Goal: Task Accomplishment & Management: Manage account settings

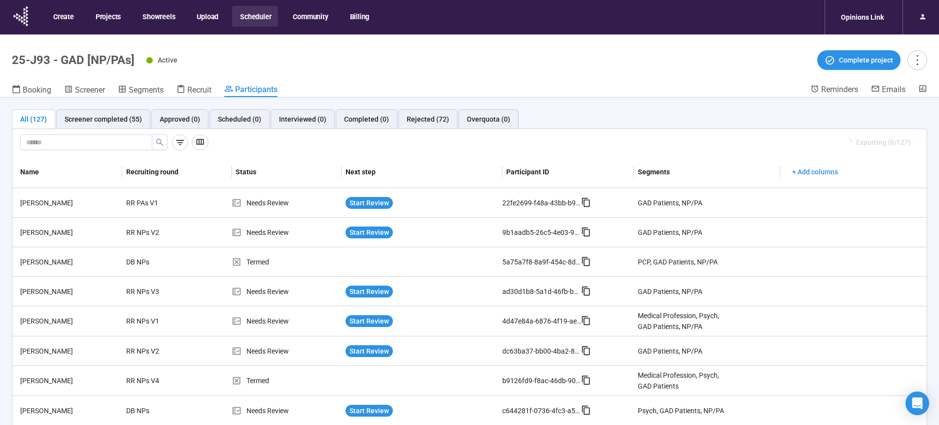
click at [257, 17] on button "Scheduler" at bounding box center [255, 16] width 46 height 21
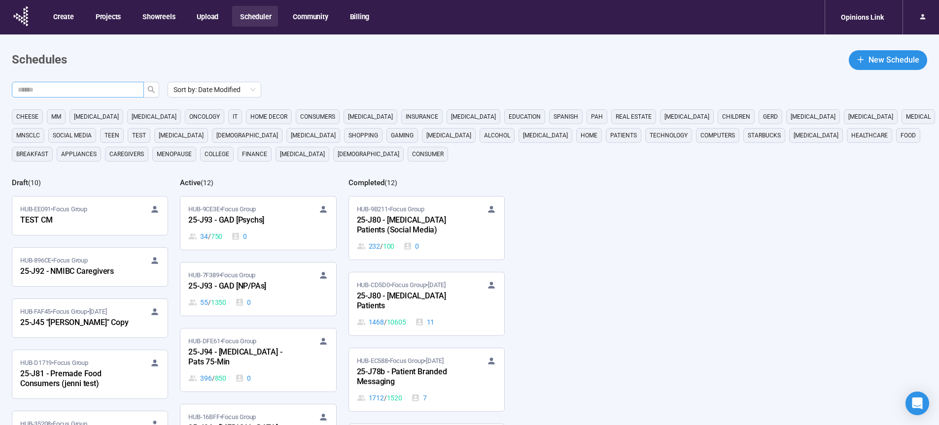
click at [124, 90] on input "text" at bounding box center [74, 89] width 112 height 11
type input "**"
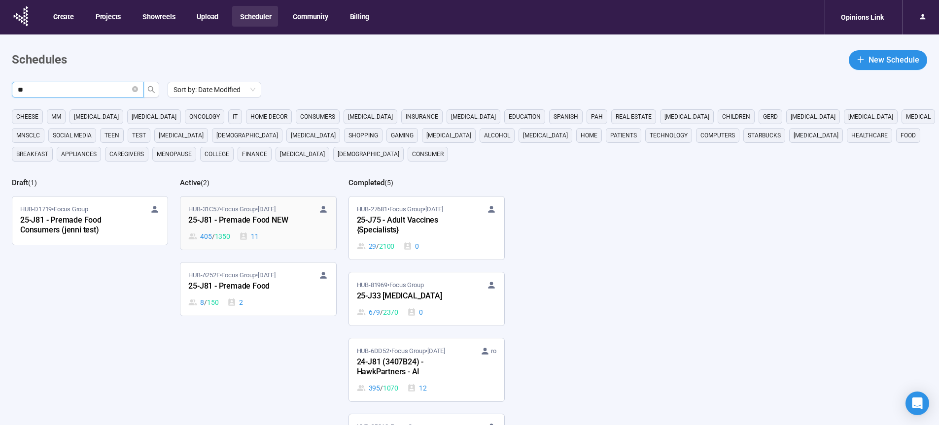
click at [239, 224] on div "25-J81 - Premade Food NEW" at bounding box center [242, 220] width 108 height 13
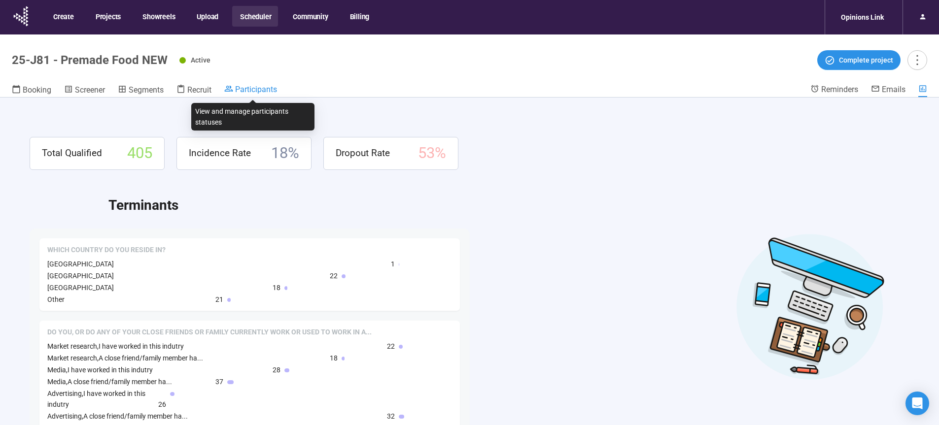
click at [260, 90] on span "Participants" at bounding box center [256, 89] width 42 height 9
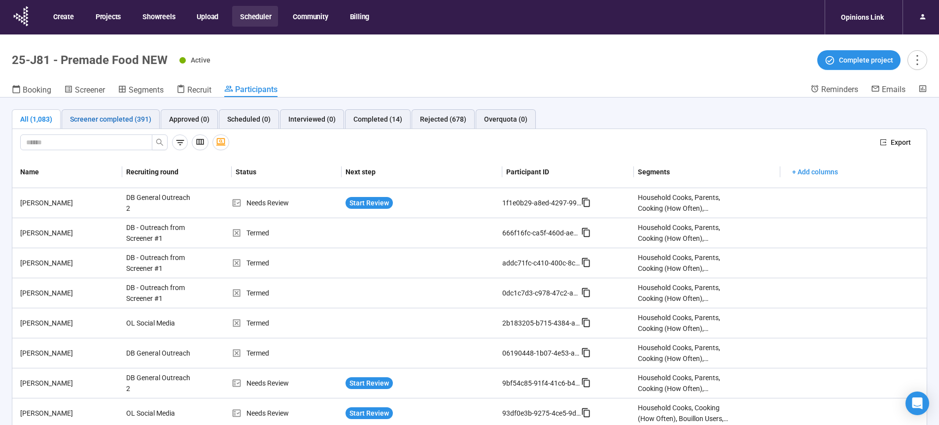
click at [107, 120] on div "Screener completed (391)" at bounding box center [110, 119] width 81 height 11
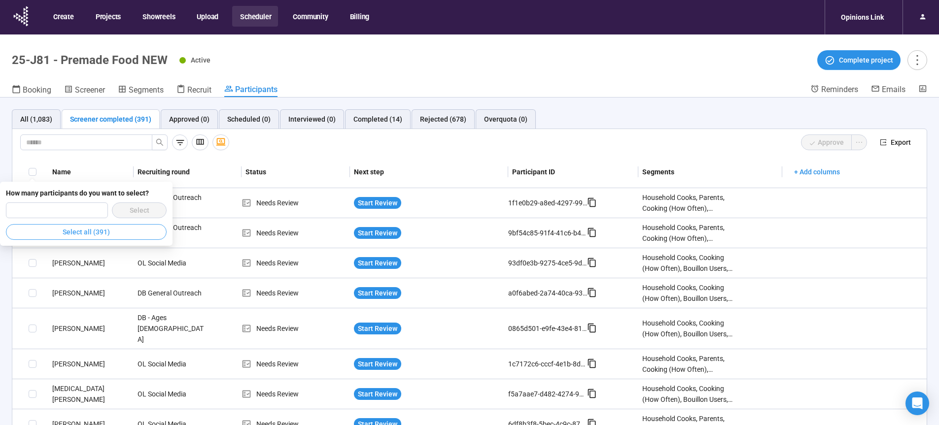
click at [81, 236] on span "Select all (391)" at bounding box center [86, 232] width 47 height 11
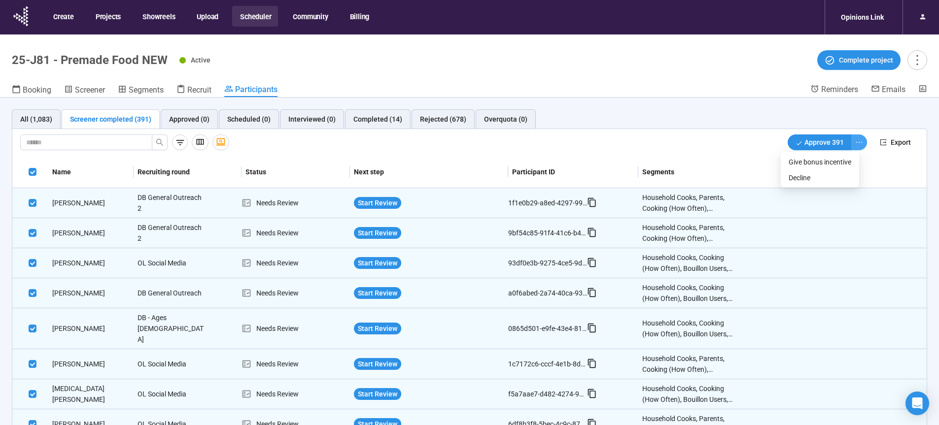
click at [855, 143] on icon "ellipsis" at bounding box center [859, 143] width 8 height 8
click at [802, 180] on span "Decline" at bounding box center [820, 178] width 63 height 11
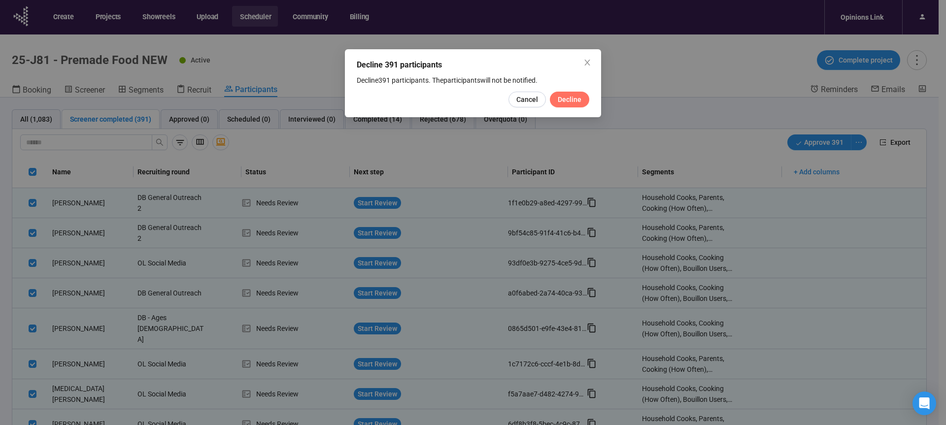
click at [563, 103] on span "Decline" at bounding box center [570, 99] width 24 height 11
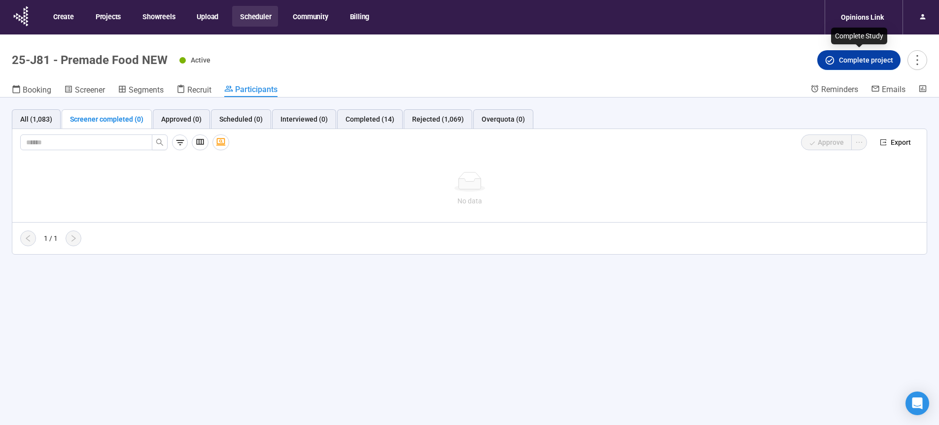
click at [870, 61] on span "Complete project" at bounding box center [866, 60] width 54 height 11
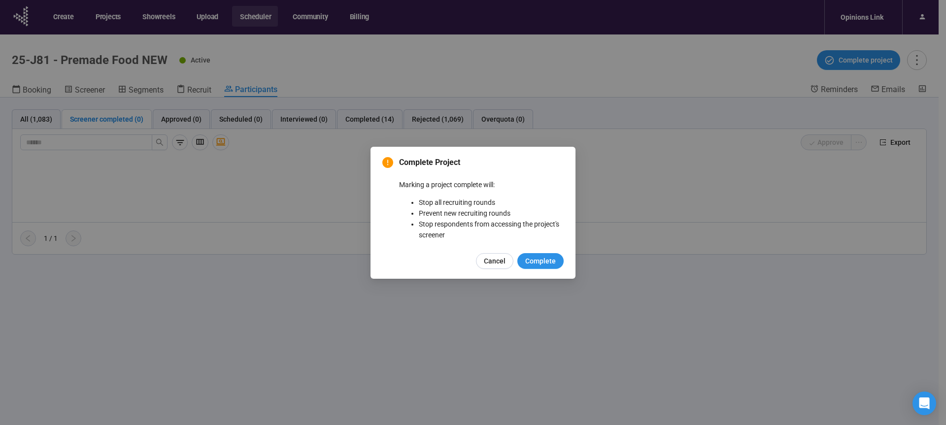
click at [544, 262] on span "Complete" at bounding box center [540, 261] width 31 height 11
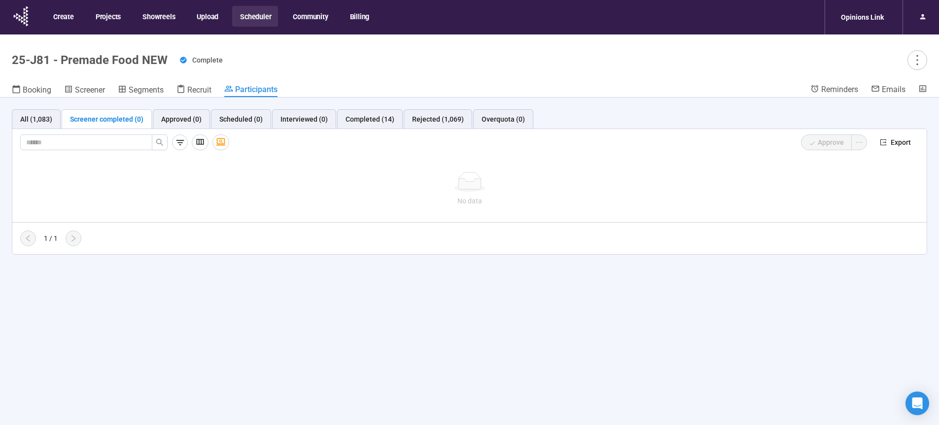
click at [247, 17] on button "Scheduler" at bounding box center [255, 16] width 46 height 21
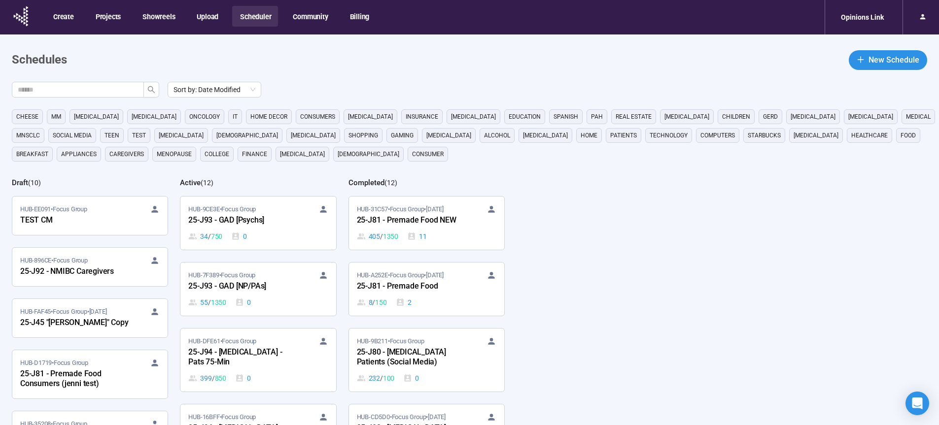
click at [700, 211] on div "Sort by: Date Modified cheese MM [MEDICAL_DATA] [MEDICAL_DATA] oncology it home…" at bounding box center [475, 294] width 927 height 425
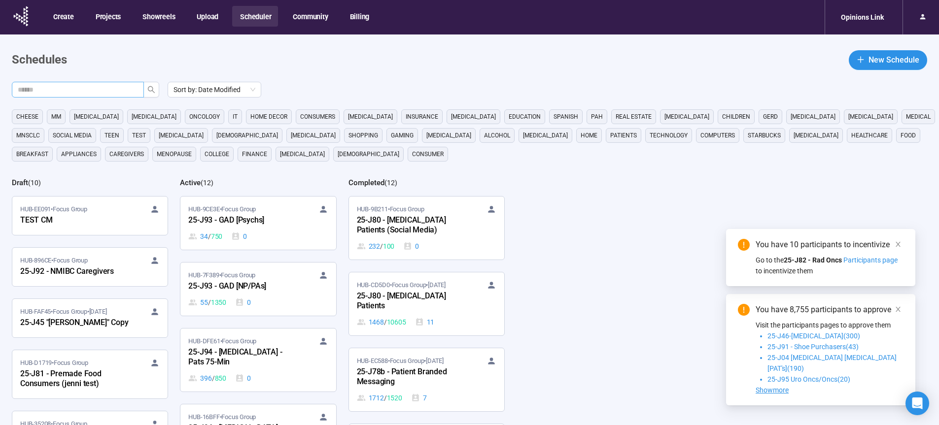
click at [84, 91] on input "text" at bounding box center [74, 89] width 112 height 11
type input "**"
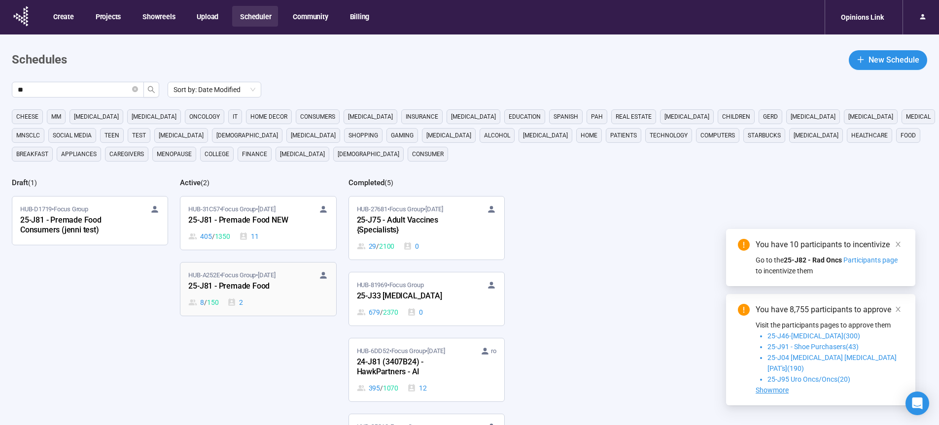
click at [225, 287] on div "25-J81 - Premade Food" at bounding box center [242, 286] width 108 height 13
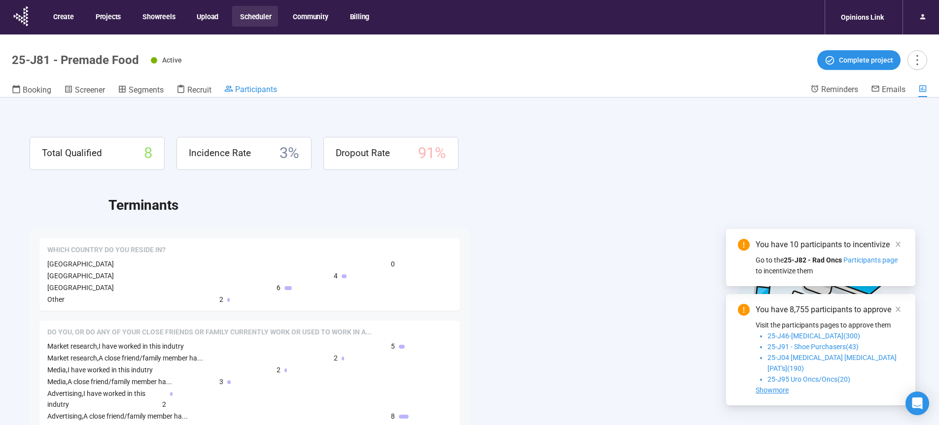
click at [243, 91] on span "Participants" at bounding box center [256, 89] width 42 height 9
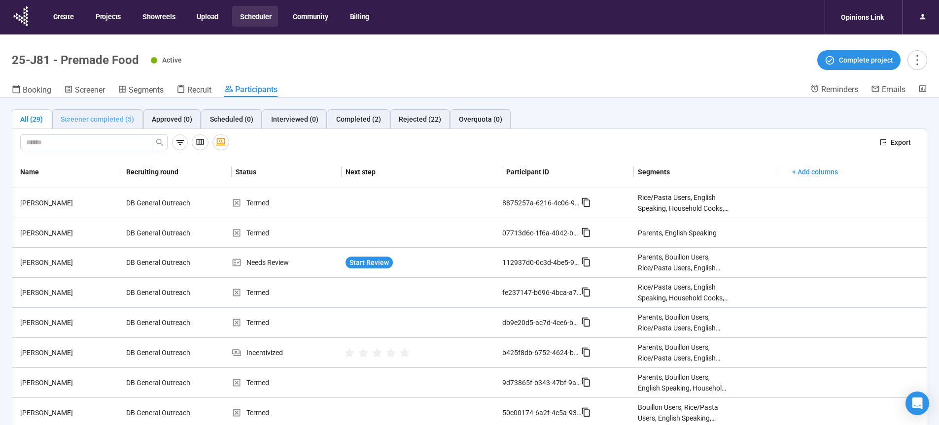
click at [59, 116] on div "Screener completed (5)" at bounding box center [97, 119] width 90 height 20
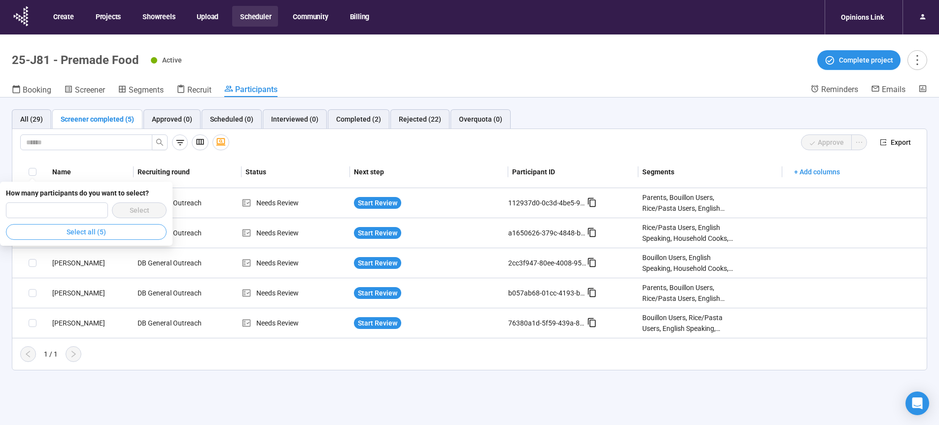
click at [78, 233] on span "Select all (5)" at bounding box center [86, 232] width 39 height 11
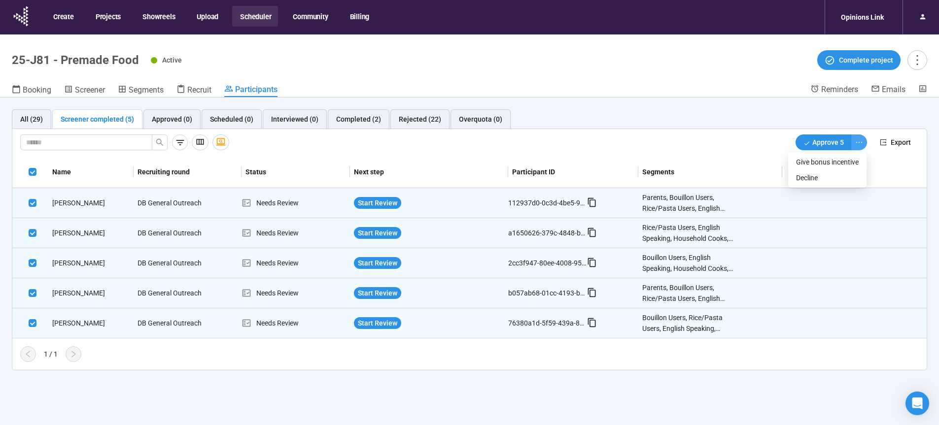
click at [860, 140] on icon "ellipsis" at bounding box center [859, 143] width 8 height 8
click at [823, 179] on span "Decline" at bounding box center [827, 178] width 63 height 11
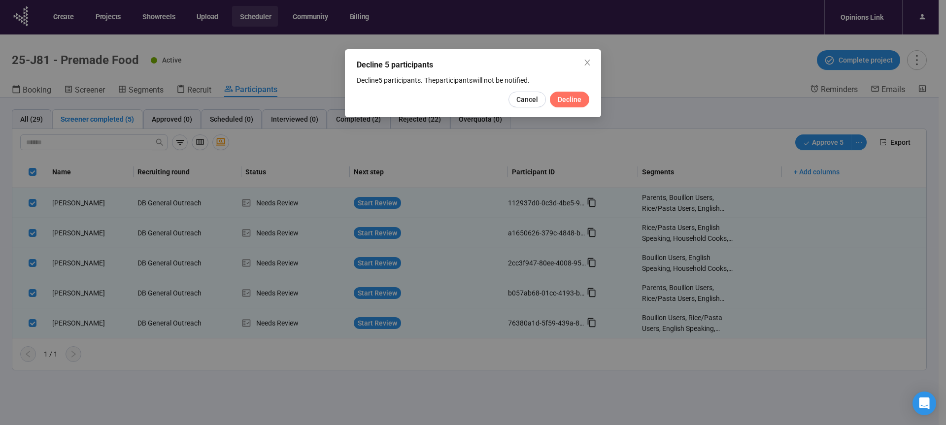
click at [575, 102] on span "Decline" at bounding box center [570, 99] width 24 height 11
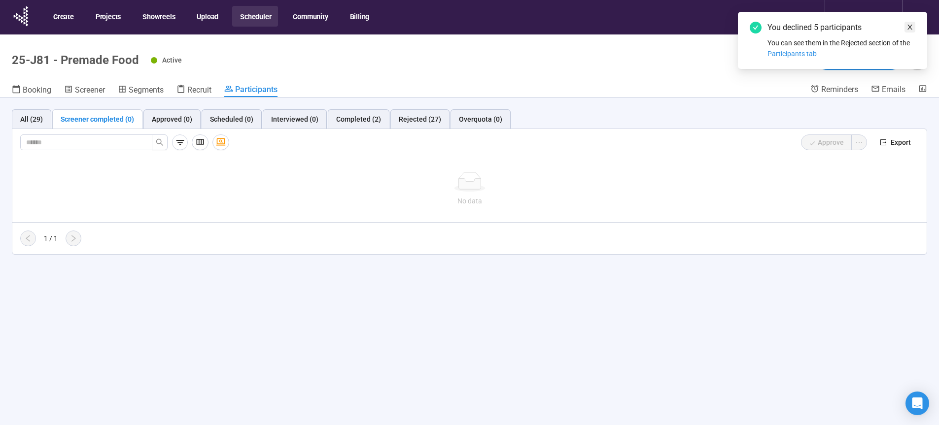
click at [914, 25] on link at bounding box center [910, 27] width 11 height 11
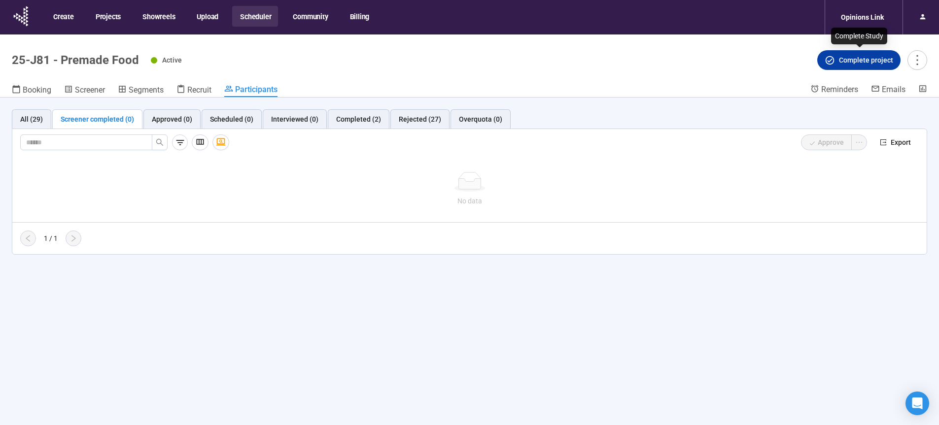
click at [864, 62] on span "Complete project" at bounding box center [866, 60] width 54 height 11
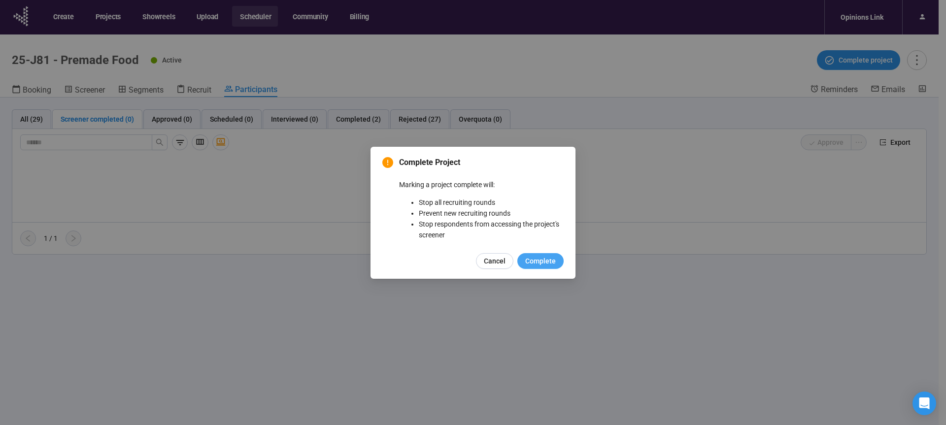
click at [551, 256] on button "Complete" at bounding box center [541, 261] width 46 height 16
